Goal: Information Seeking & Learning: Learn about a topic

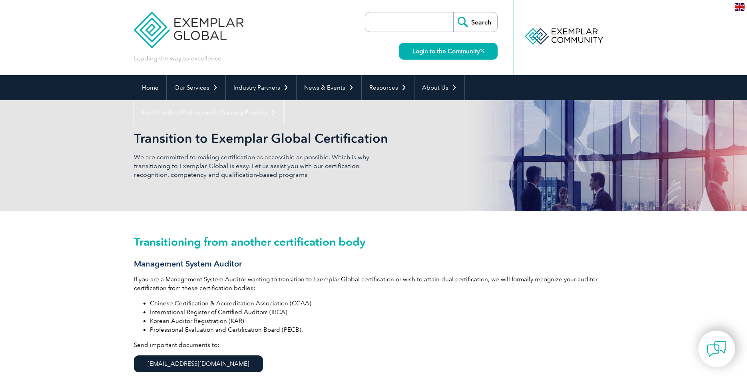
click at [30, 264] on div "Transitioning from another certification body Management System Auditor If you …" at bounding box center [373, 312] width 747 height 203
click at [740, 5] on img at bounding box center [740, 7] width 10 height 8
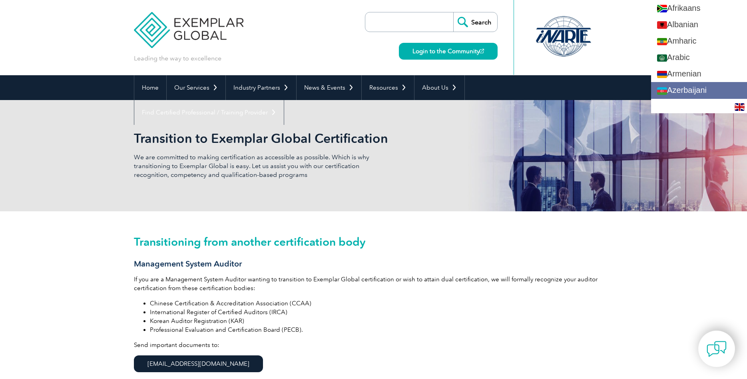
scroll to position [20, 0]
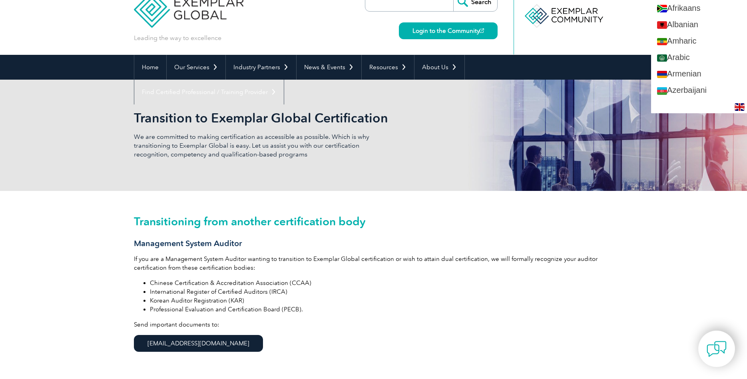
click at [612, 245] on h3 "Management System Auditor" at bounding box center [374, 243] width 480 height 10
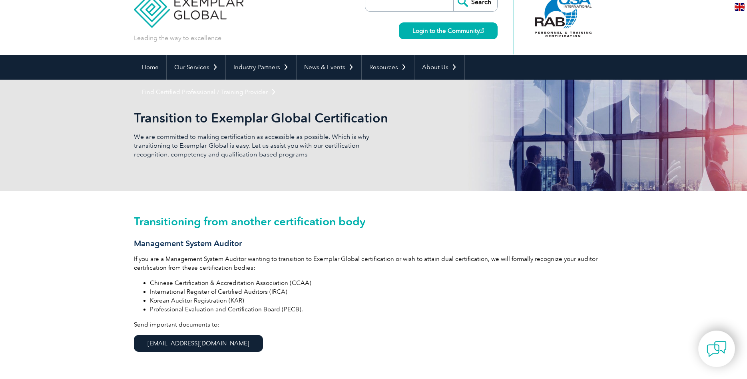
scroll to position [0, 0]
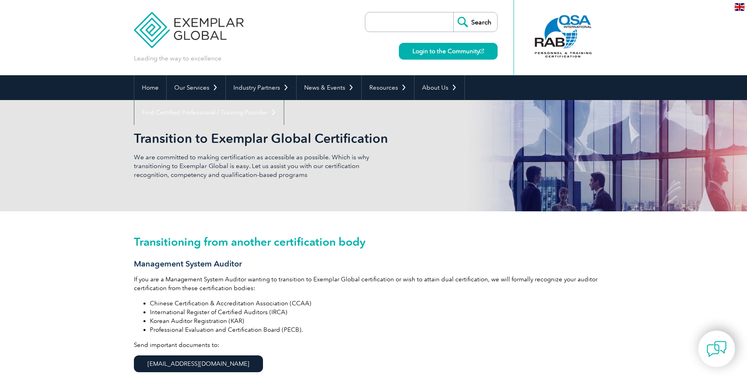
click at [738, 11] on img at bounding box center [740, 7] width 10 height 8
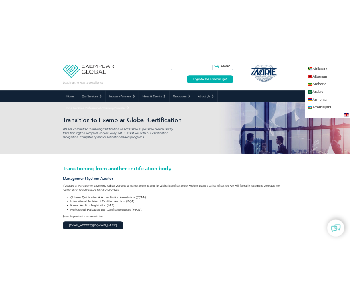
scroll to position [41, 0]
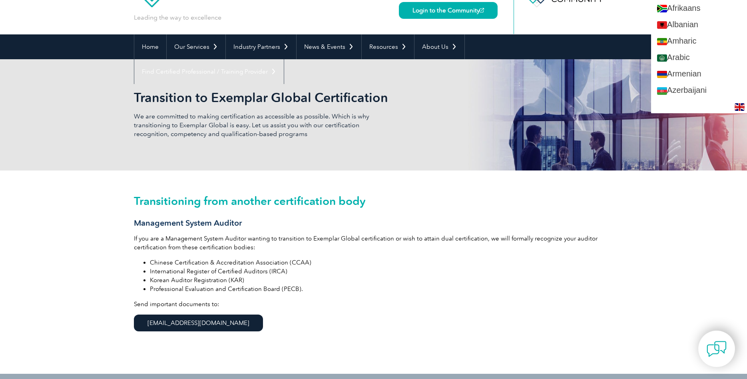
click at [695, 107] on div "en" at bounding box center [699, 106] width 96 height 13
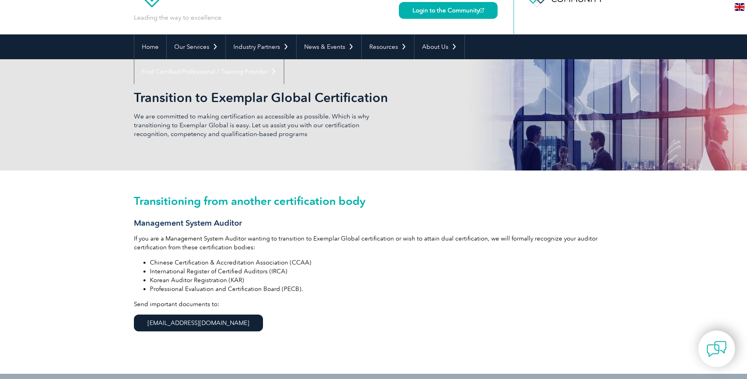
click at [695, 107] on div "Transition to Exemplar Global Certification We are committed to making certific…" at bounding box center [373, 114] width 747 height 111
click at [738, 6] on img at bounding box center [740, 7] width 10 height 8
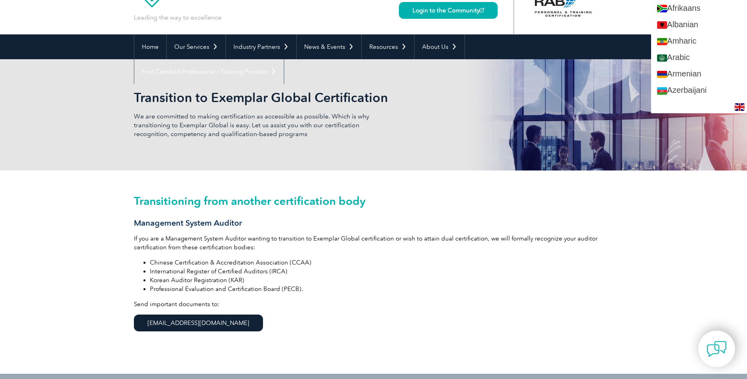
click at [739, 106] on img at bounding box center [740, 107] width 10 height 8
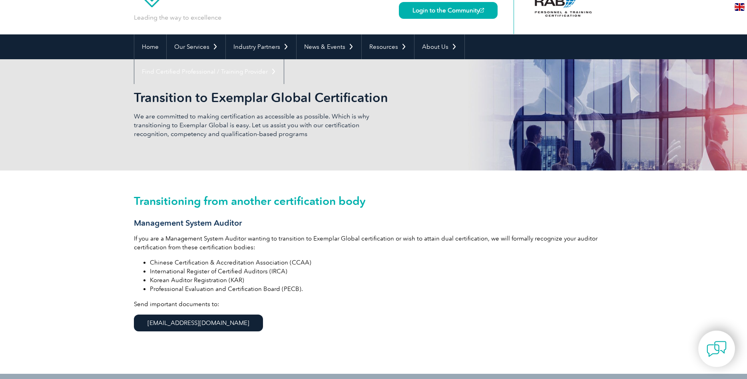
click at [739, 106] on div "Transition to Exemplar Global Certification We are committed to making certific…" at bounding box center [373, 114] width 747 height 111
click at [740, 10] on img at bounding box center [740, 7] width 10 height 8
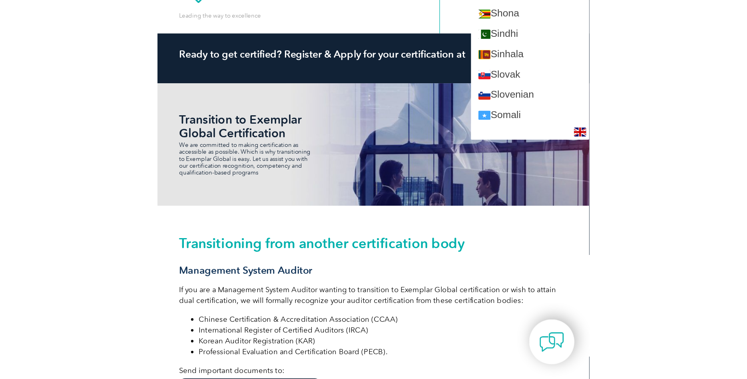
scroll to position [1343, 0]
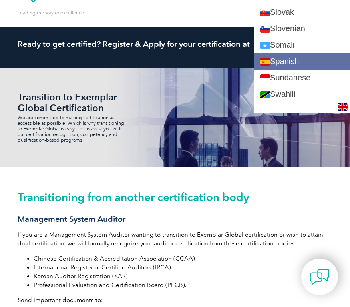
click at [320, 70] on link "Spanish" at bounding box center [302, 61] width 96 height 16
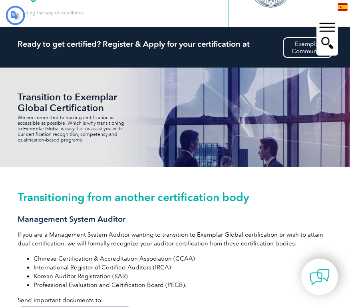
type input "Buscar"
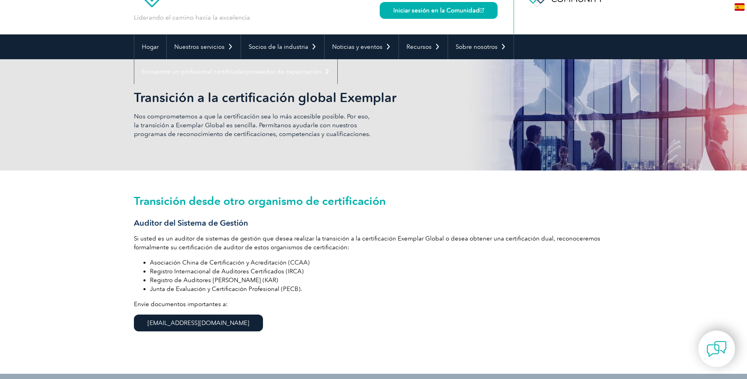
click at [461, 208] on div "Transición desde otro organismo de certificación Auditor del Sistema de Gestión…" at bounding box center [374, 271] width 480 height 203
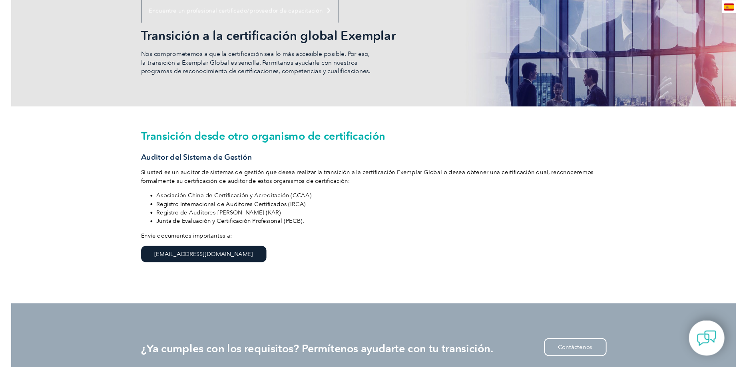
scroll to position [65, 0]
